Goal: Task Accomplishment & Management: Manage account settings

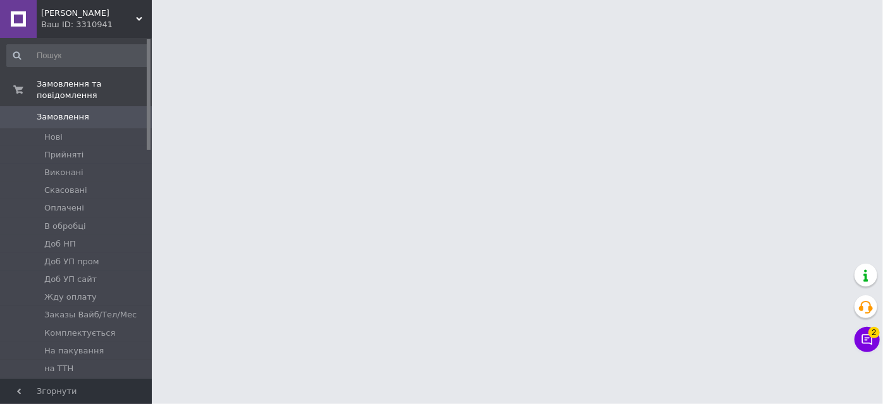
click at [865, 341] on icon at bounding box center [866, 339] width 13 height 13
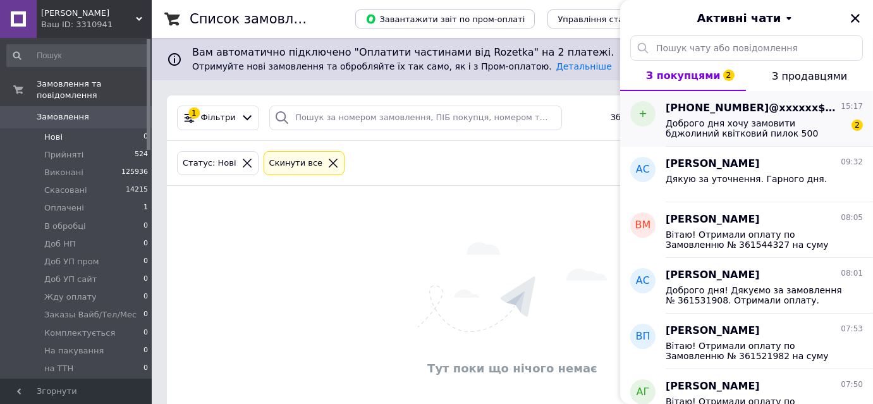
click at [802, 136] on span "Доброго дня хочу замовити бджолиний квітковий пилок 500 грам,чи відправляєте на…" at bounding box center [756, 128] width 180 height 20
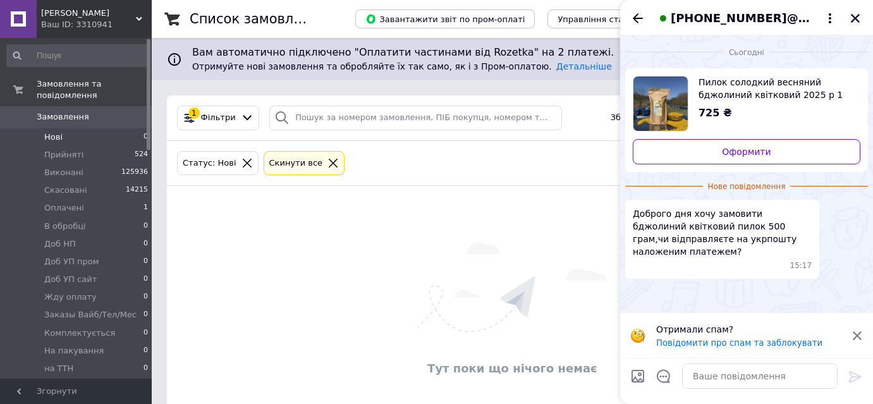
click at [855, 18] on icon "Закрити" at bounding box center [855, 18] width 9 height 9
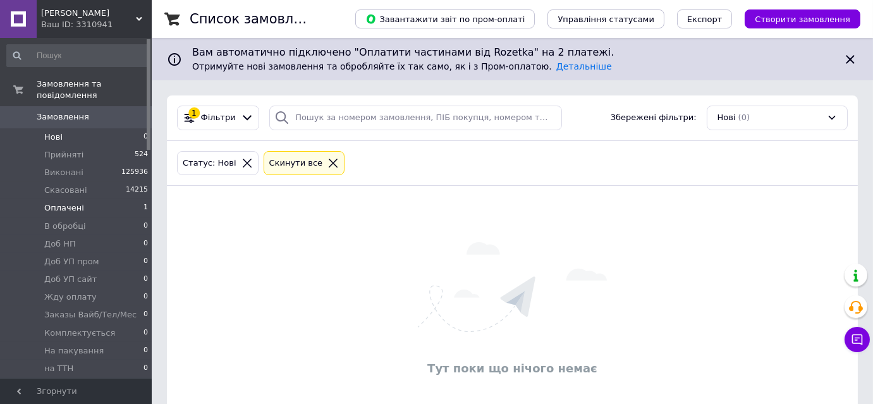
click at [56, 202] on span "Оплачені" at bounding box center [64, 207] width 40 height 11
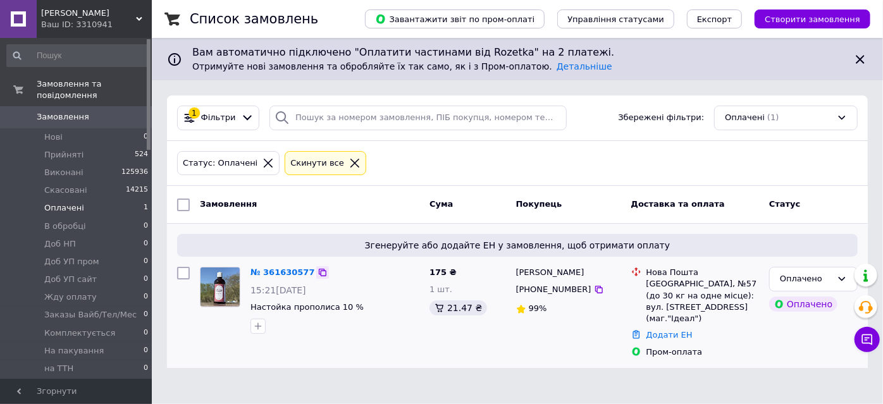
click at [319, 270] on icon at bounding box center [323, 273] width 8 height 8
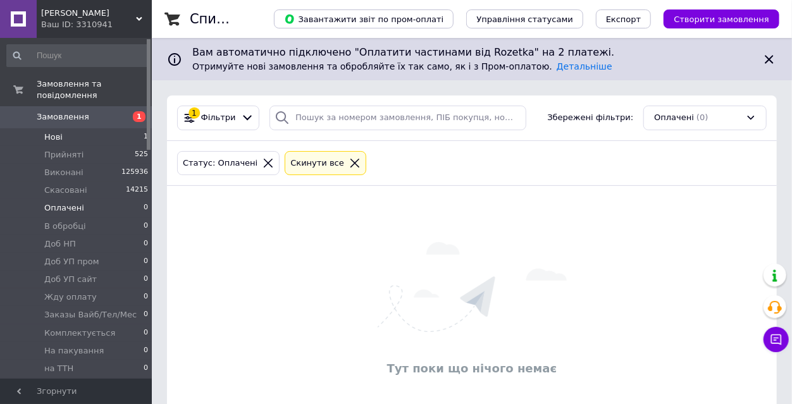
click at [50, 132] on span "Нові" at bounding box center [53, 137] width 18 height 11
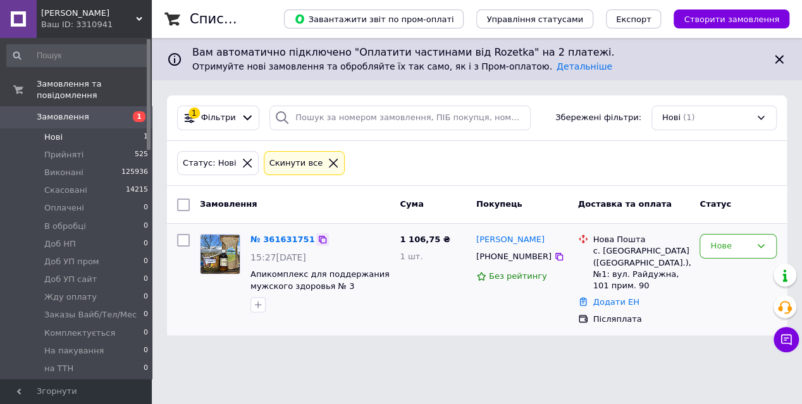
click at [317, 238] on icon at bounding box center [322, 240] width 10 height 10
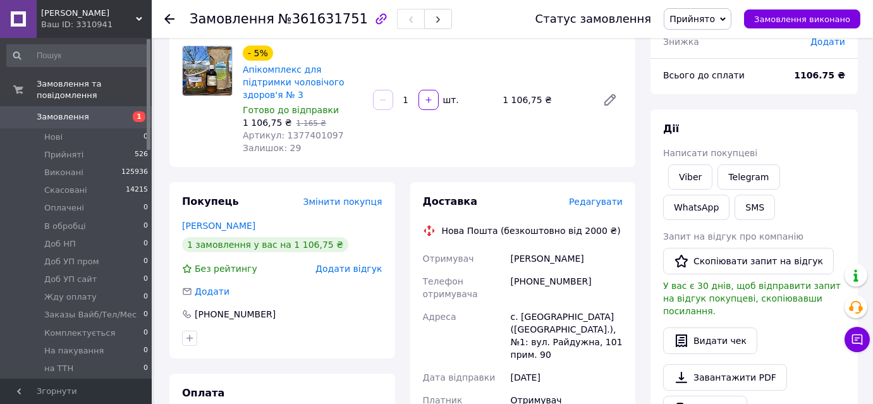
scroll to position [114, 0]
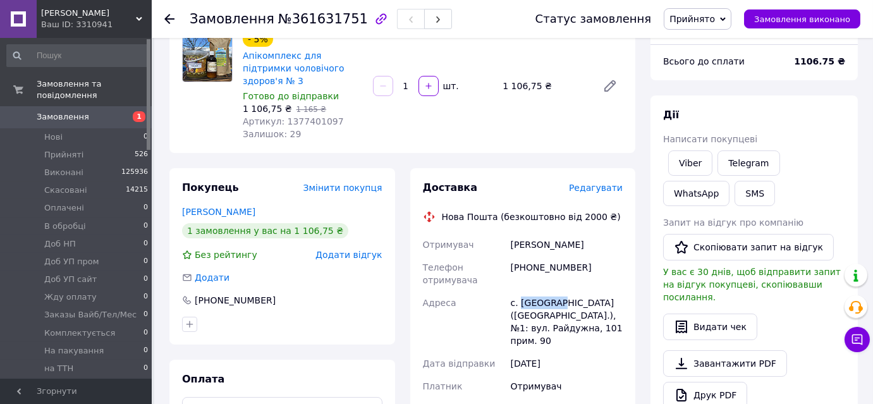
drag, startPoint x: 557, startPoint y: 288, endPoint x: 521, endPoint y: 288, distance: 36.0
click at [521, 291] on div "с. Березина (Вінницька обл.), №1: вул. Райдужна, 101 прим. 90" at bounding box center [566, 321] width 117 height 61
copy div "Березина"
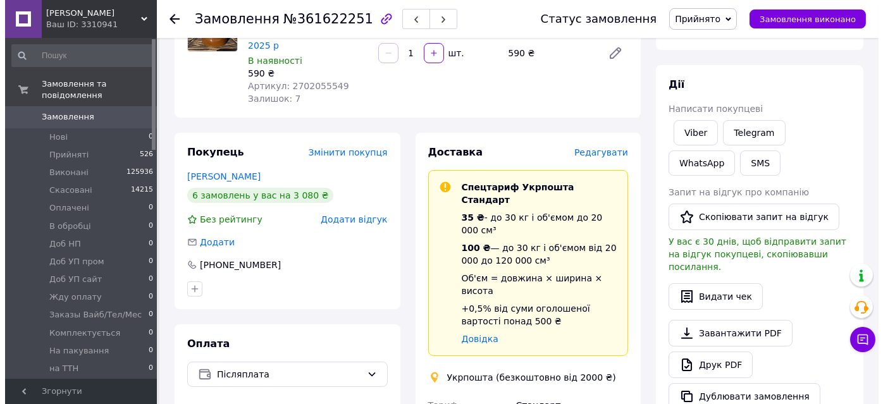
scroll to position [172, 0]
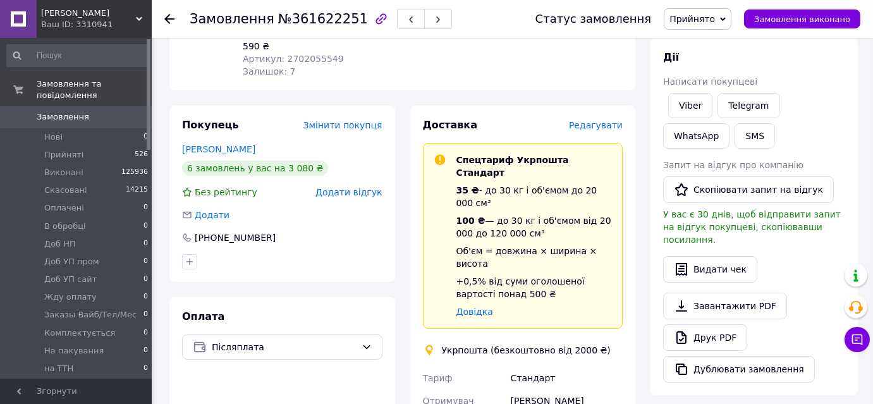
click at [599, 120] on span "Редагувати" at bounding box center [596, 125] width 54 height 10
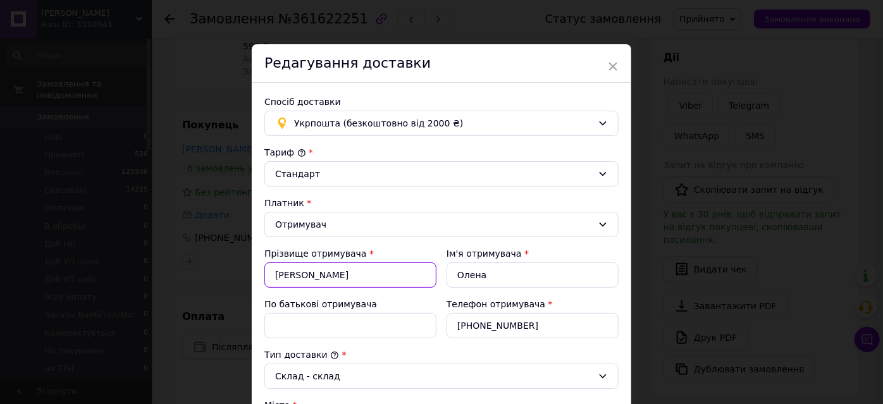
drag, startPoint x: 312, startPoint y: 276, endPoint x: 271, endPoint y: 271, distance: 40.8
click at [271, 271] on input "Марунич" at bounding box center [350, 274] width 172 height 25
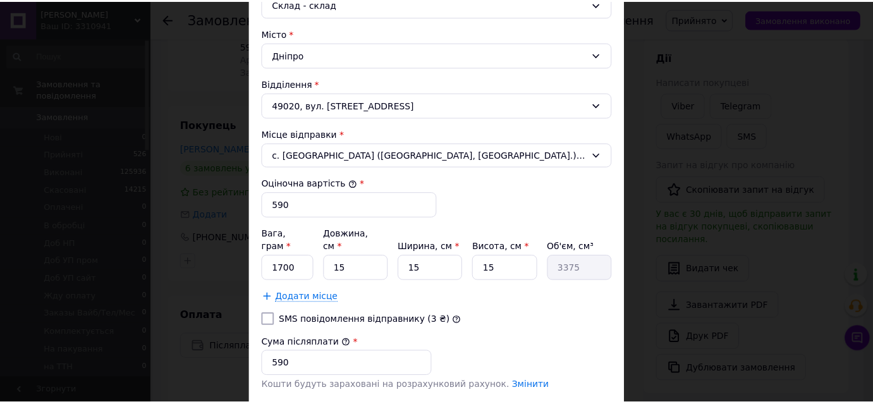
scroll to position [460, 0]
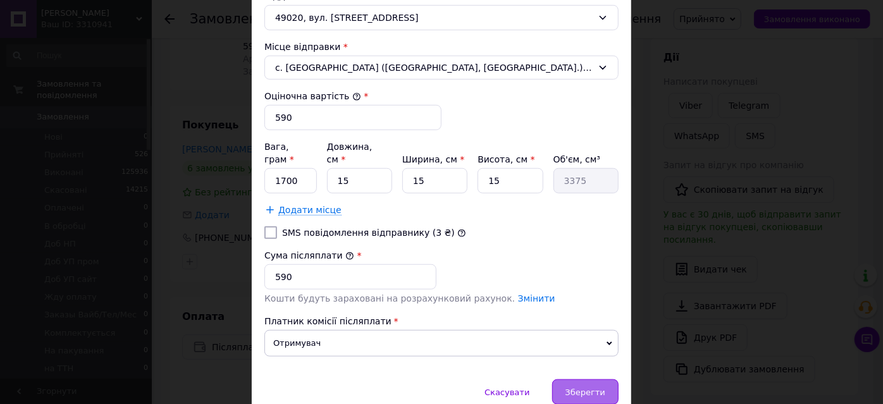
type input "Сашенко"
click at [567, 379] on div "Зберегти" at bounding box center [585, 391] width 66 height 25
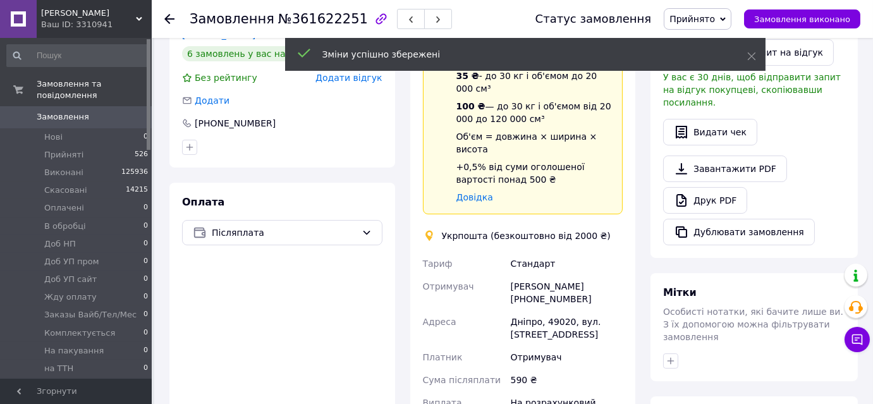
scroll to position [287, 0]
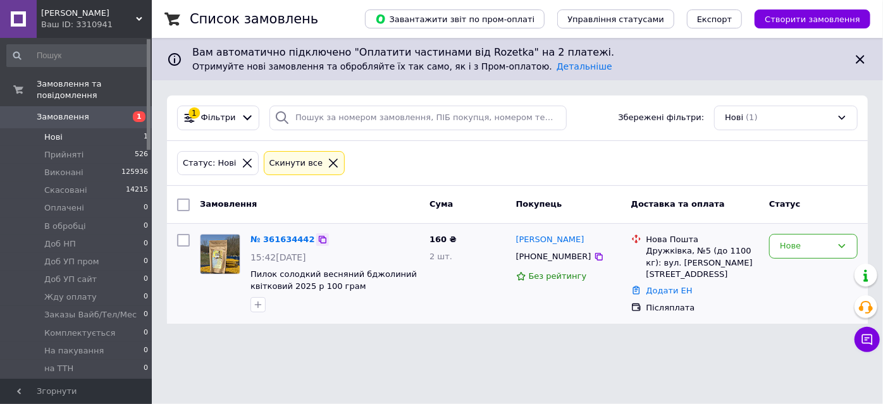
click at [317, 240] on icon at bounding box center [322, 240] width 10 height 10
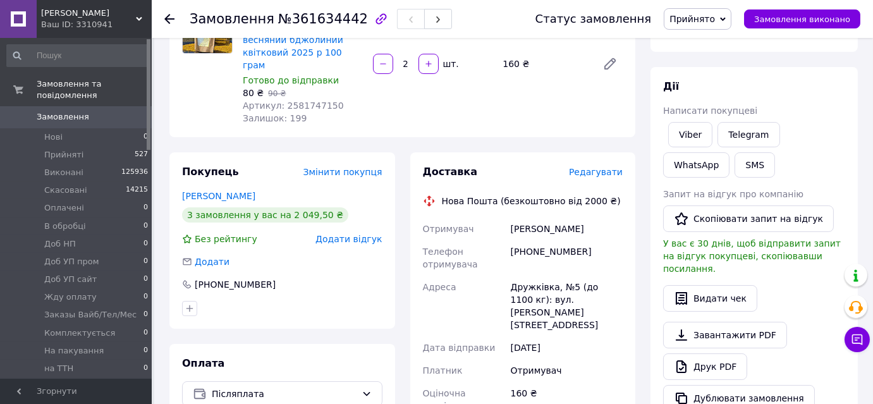
scroll to position [172, 0]
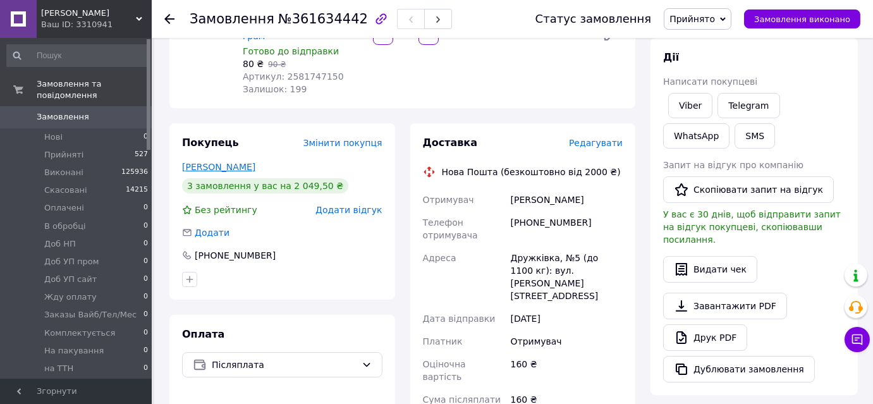
click at [234, 162] on link "[PERSON_NAME]" at bounding box center [218, 167] width 73 height 10
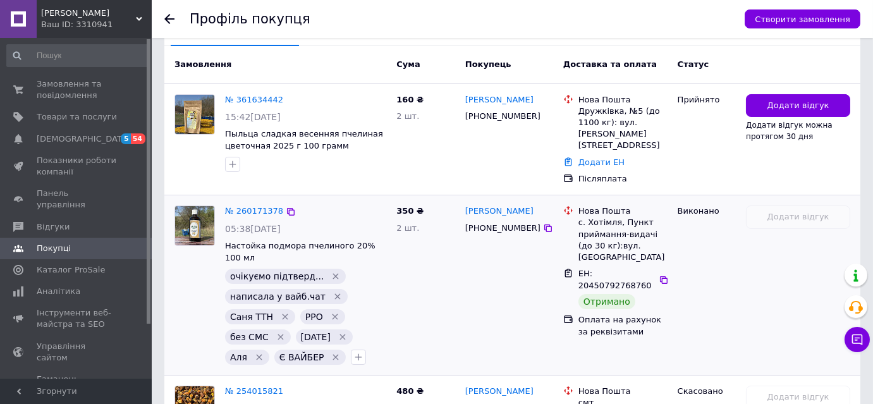
scroll to position [334, 0]
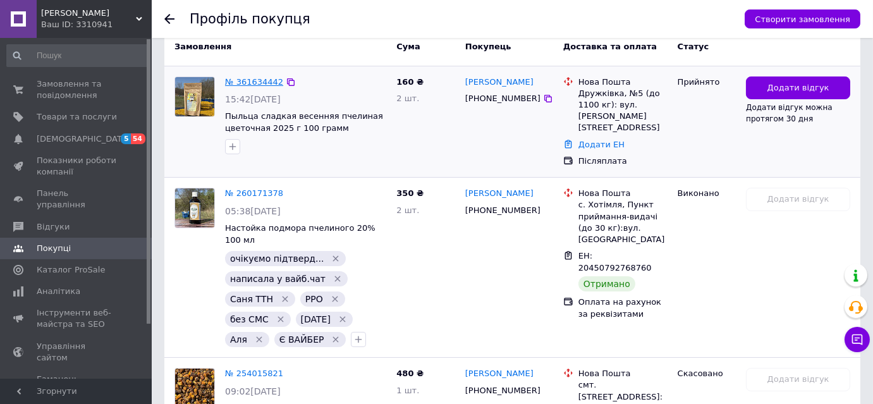
click at [238, 78] on link "№ 361634442" at bounding box center [254, 81] width 58 height 9
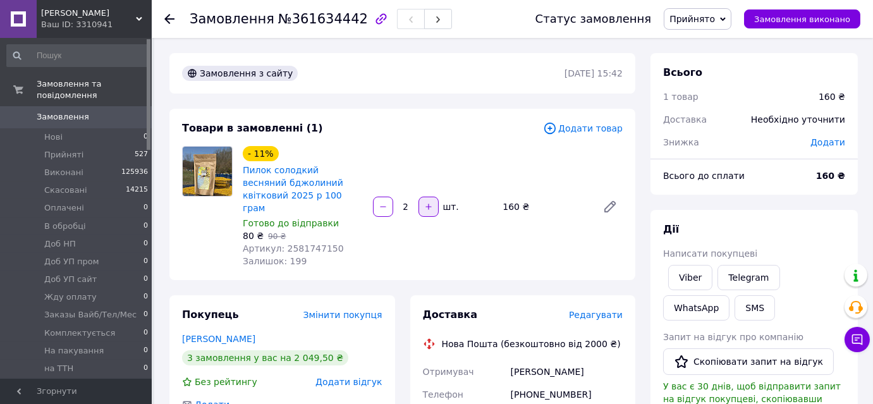
click at [426, 202] on icon "button" at bounding box center [428, 206] width 9 height 9
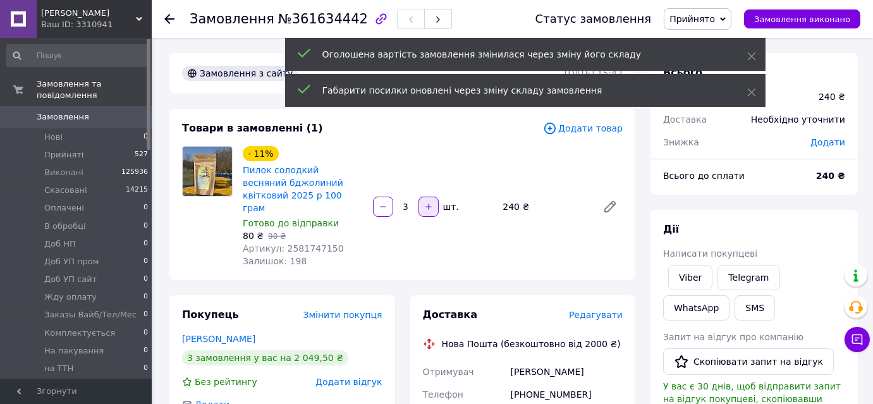
click at [425, 202] on icon "button" at bounding box center [428, 206] width 9 height 9
type input "4"
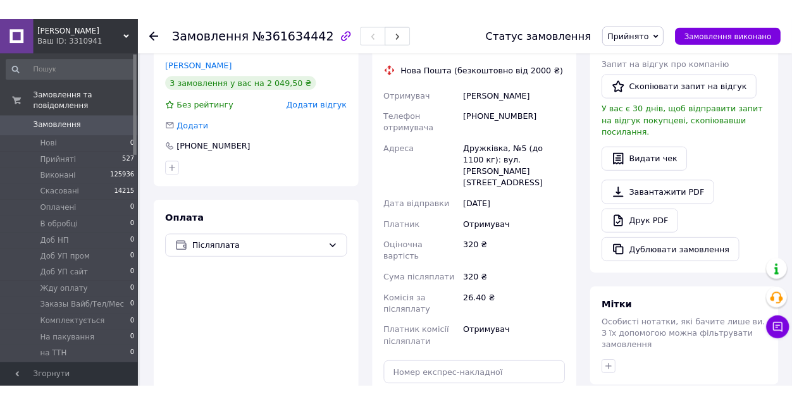
scroll to position [317, 0]
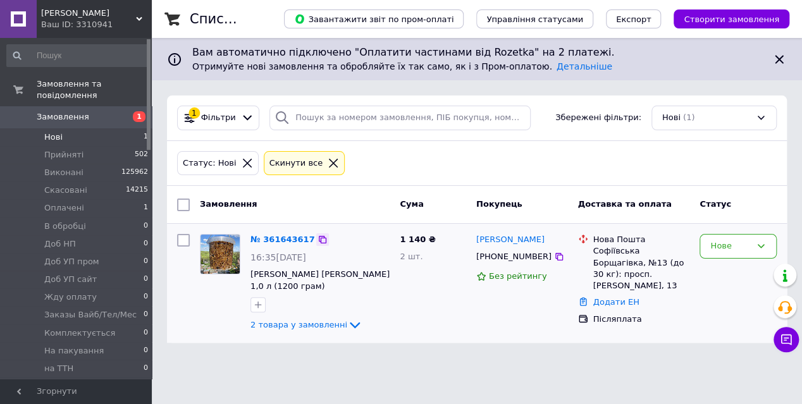
click at [319, 237] on icon at bounding box center [323, 240] width 8 height 8
click at [70, 202] on span "Оплачені" at bounding box center [64, 207] width 40 height 11
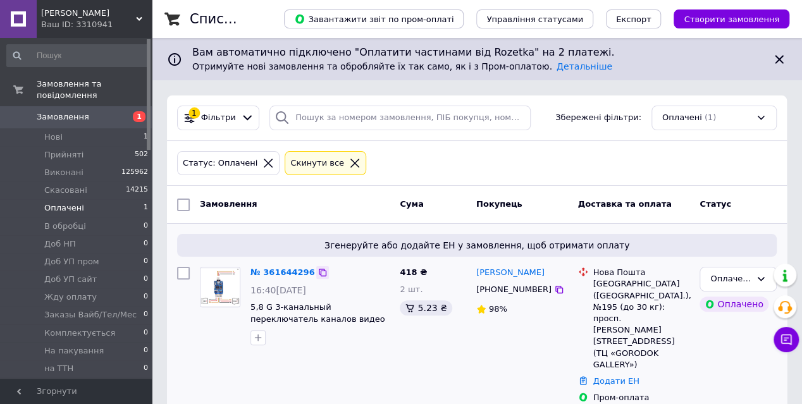
click at [317, 274] on icon at bounding box center [322, 272] width 10 height 10
click at [317, 272] on icon at bounding box center [322, 272] width 10 height 10
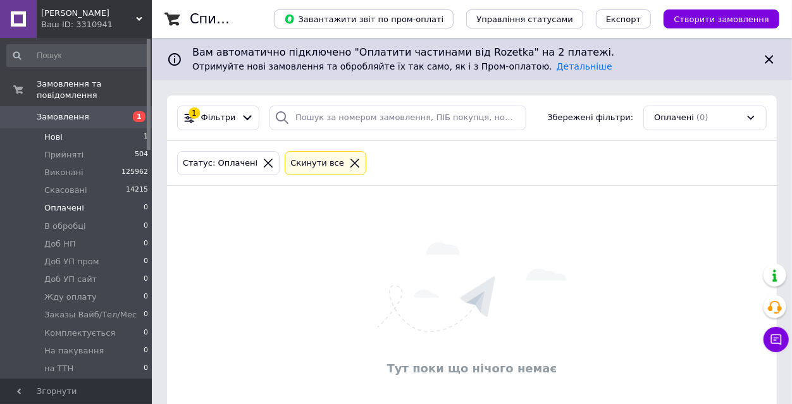
click at [50, 132] on span "Нові" at bounding box center [53, 137] width 18 height 11
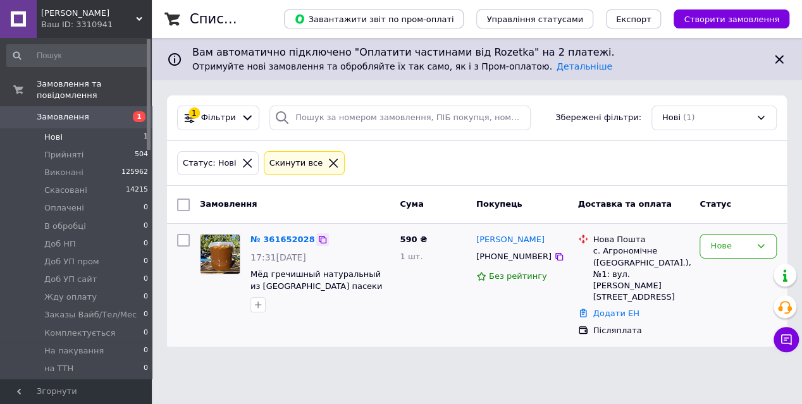
click at [317, 238] on icon at bounding box center [322, 240] width 10 height 10
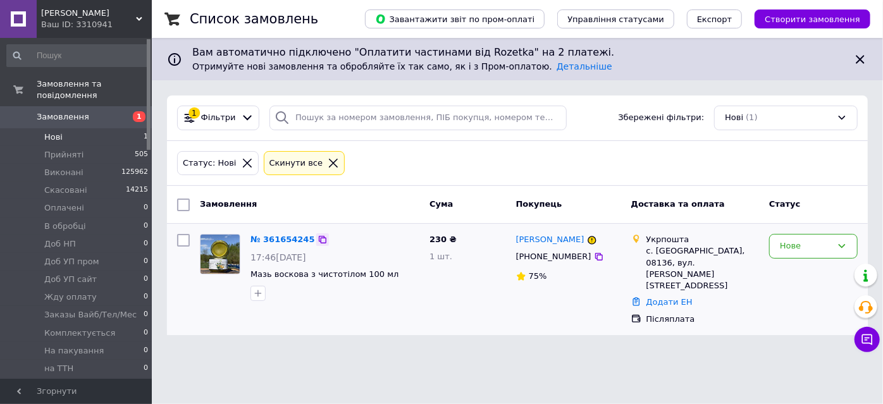
click at [319, 240] on icon at bounding box center [323, 240] width 8 height 8
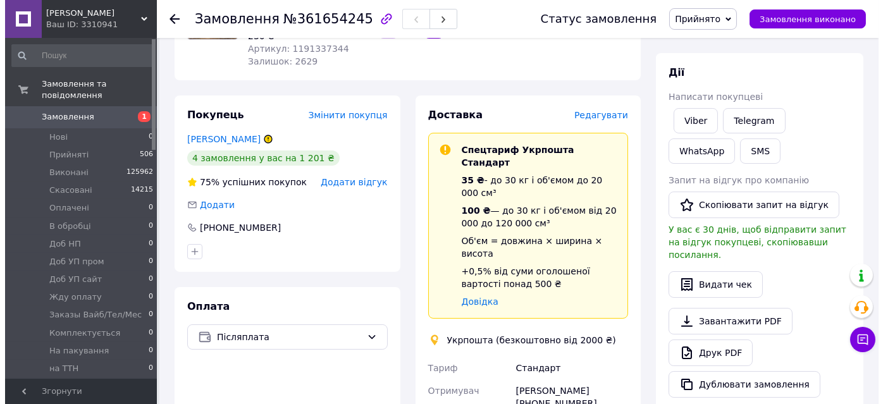
scroll to position [172, 0]
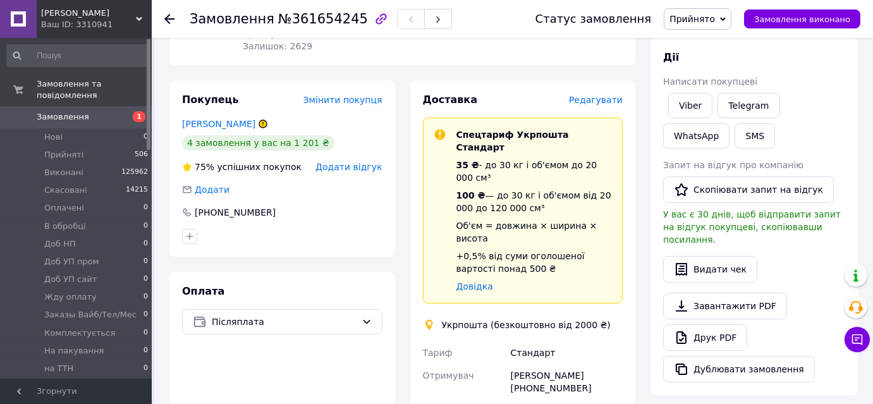
click at [592, 101] on span "Редагувати" at bounding box center [596, 100] width 54 height 10
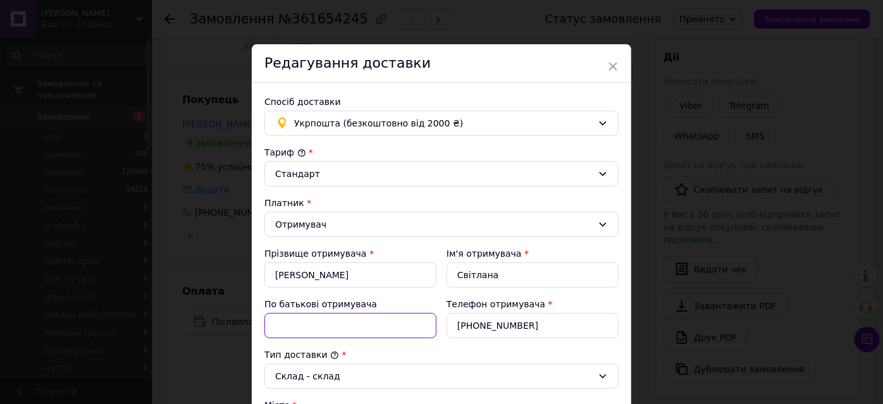
click at [284, 323] on input "По батькові отримувача" at bounding box center [350, 325] width 172 height 25
type input "Вікторівна"
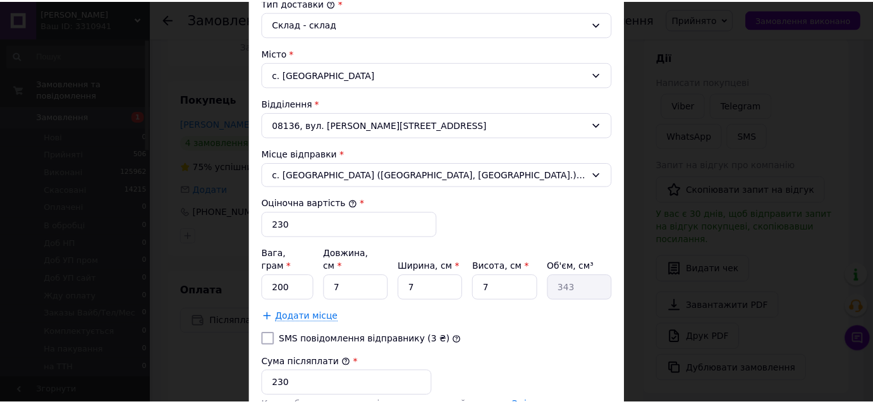
scroll to position [460, 0]
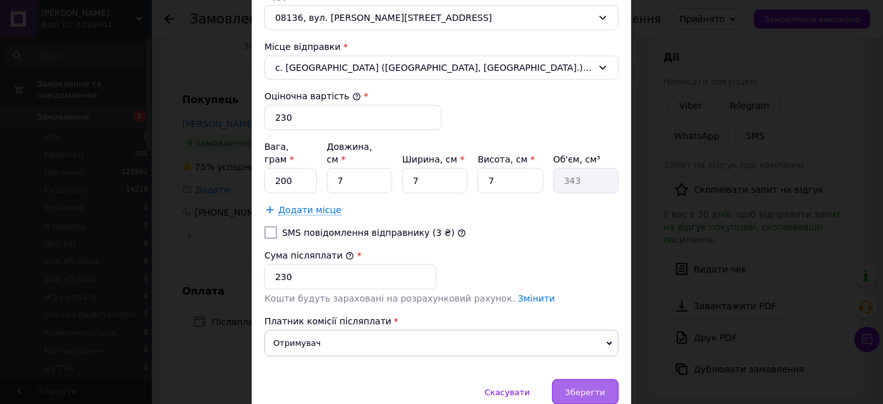
click at [585, 388] on span "Зберегти" at bounding box center [585, 392] width 40 height 9
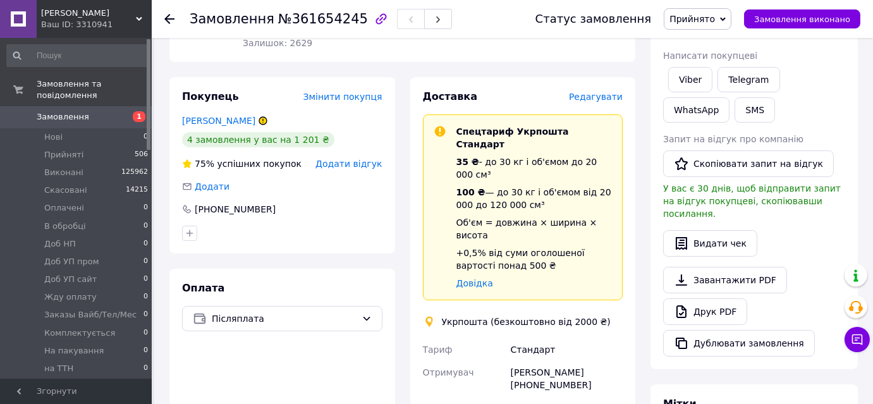
scroll to position [172, 0]
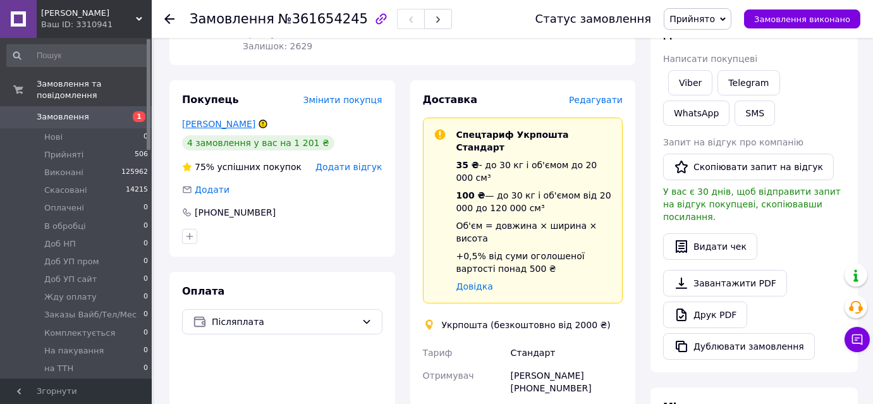
click at [209, 124] on link "Аббасова Світлана" at bounding box center [218, 124] width 73 height 10
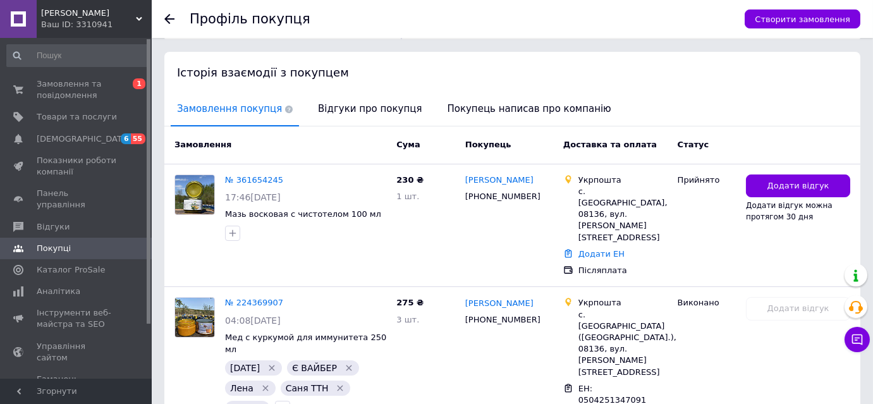
scroll to position [172, 0]
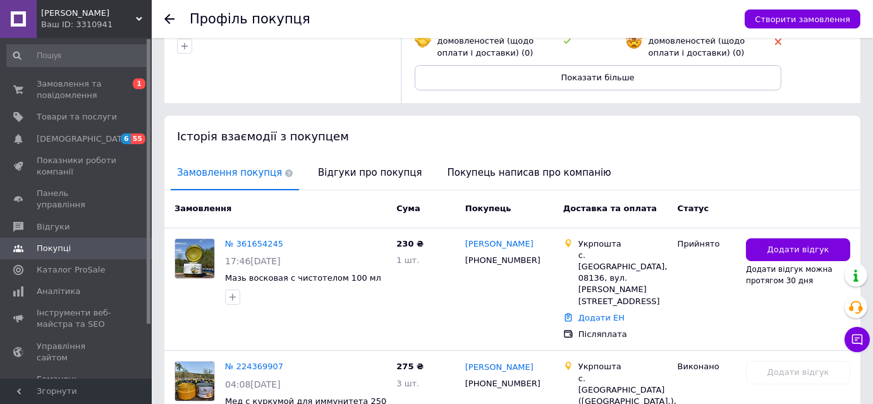
click at [166, 21] on icon at bounding box center [169, 19] width 10 height 10
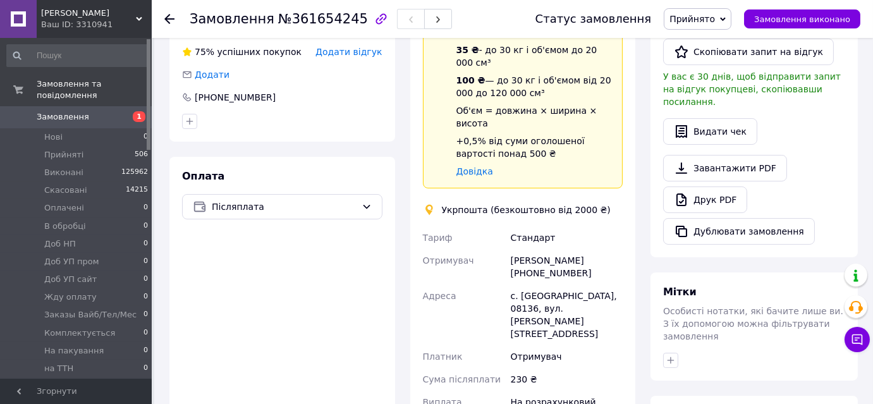
scroll to position [345, 0]
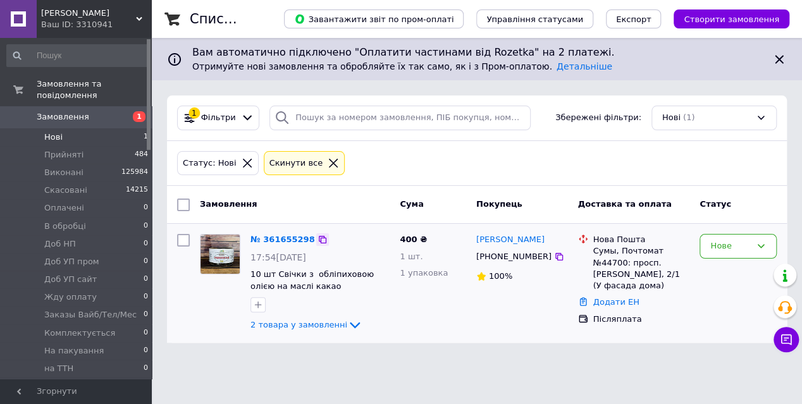
click at [317, 240] on icon at bounding box center [322, 240] width 10 height 10
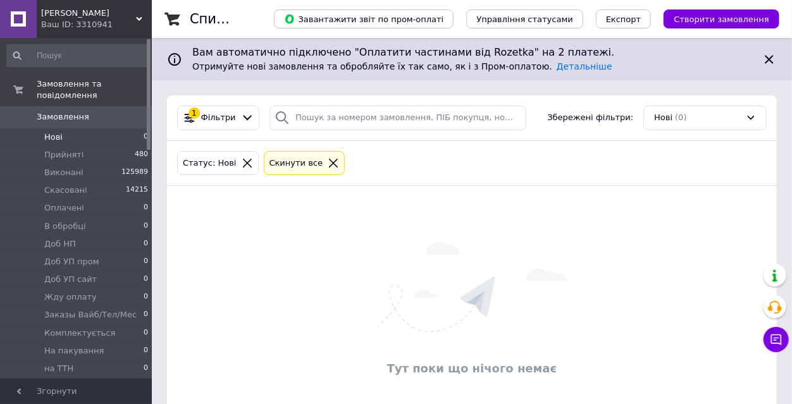
click at [585, 388] on div "Тут поки що нічого немає" at bounding box center [471, 311] width 609 height 224
